Goal: Navigation & Orientation: Find specific page/section

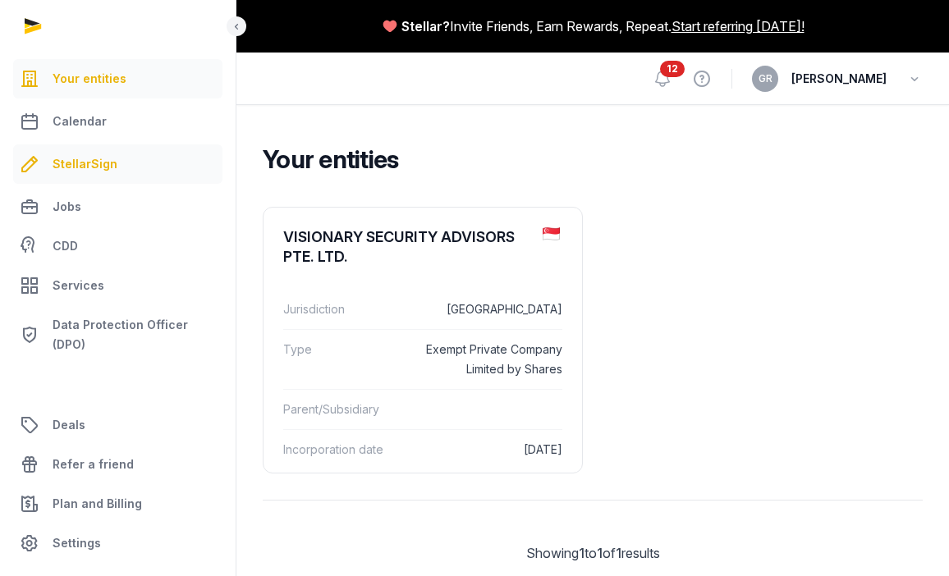
click at [86, 162] on span "StellarSign" at bounding box center [85, 164] width 65 height 20
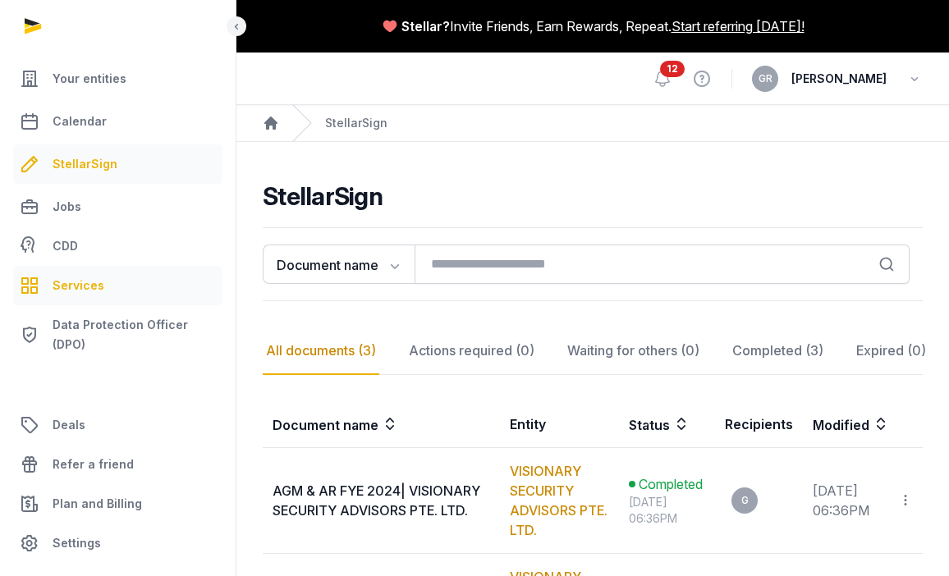
click at [77, 286] on span "Services" at bounding box center [79, 286] width 52 height 20
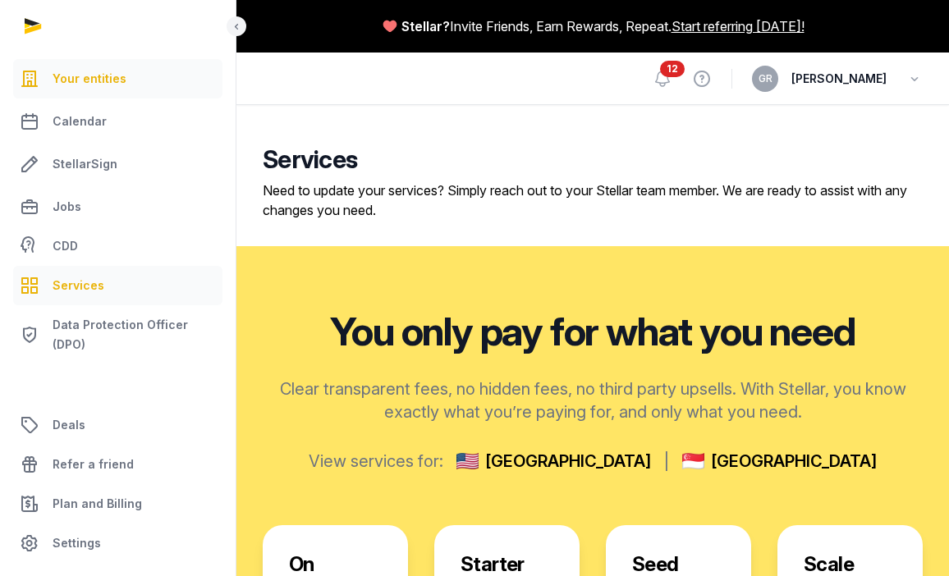
click at [99, 82] on span "Your entities" at bounding box center [90, 79] width 74 height 20
